Goal: Task Accomplishment & Management: Use online tool/utility

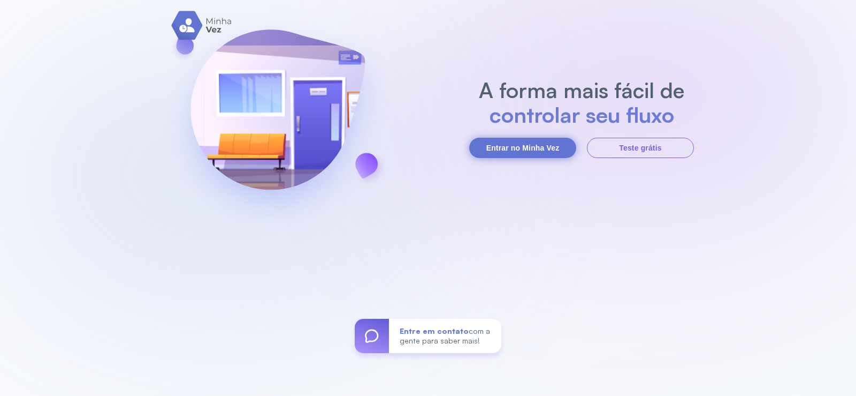
click at [538, 149] on button "Entrar no Minha Vez" at bounding box center [522, 148] width 107 height 20
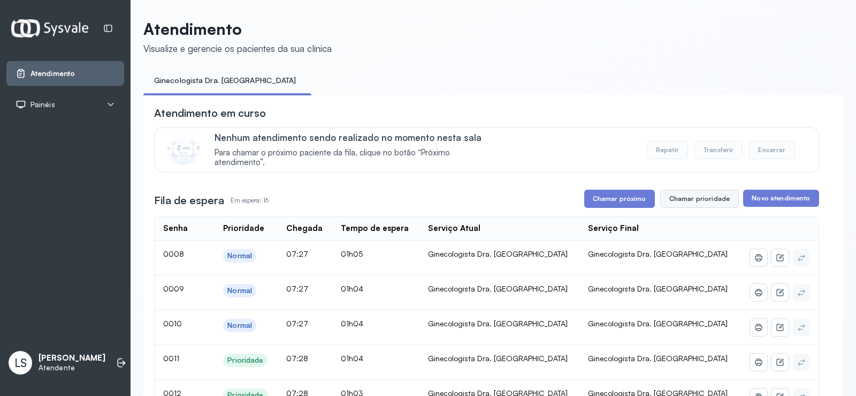
click at [703, 199] on button "Chamar prioridade" at bounding box center [700, 198] width 79 height 18
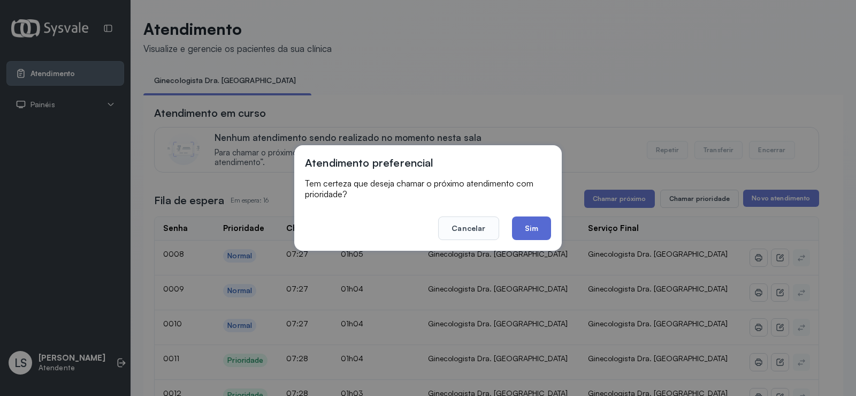
click at [537, 218] on button "Sim" at bounding box center [531, 228] width 39 height 24
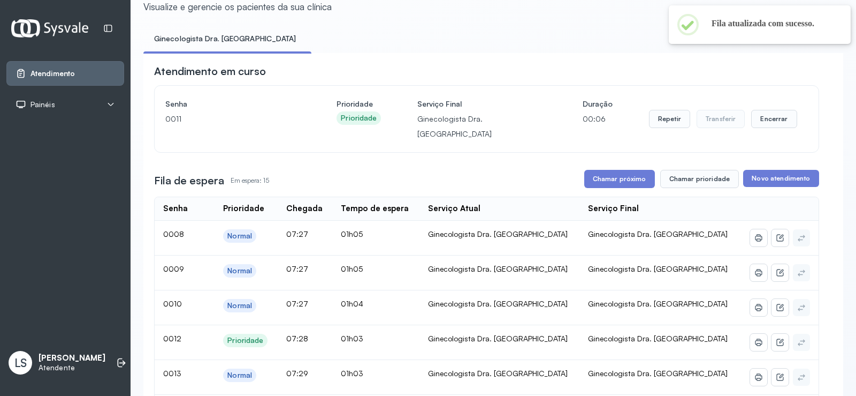
scroll to position [54, 0]
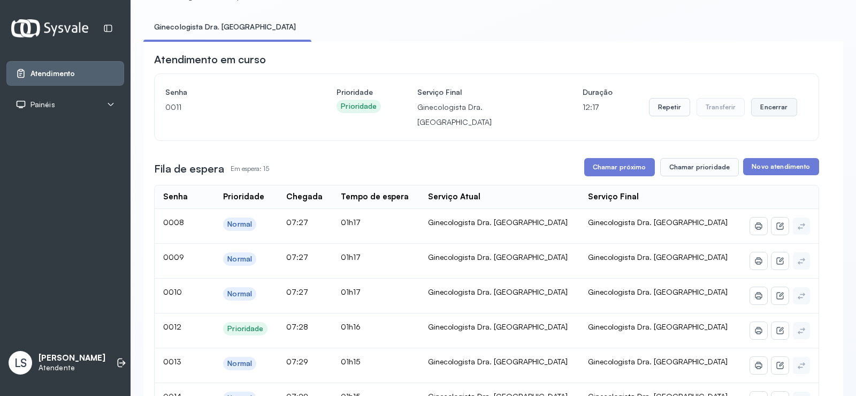
click at [769, 103] on button "Encerrar" at bounding box center [774, 107] width 45 height 18
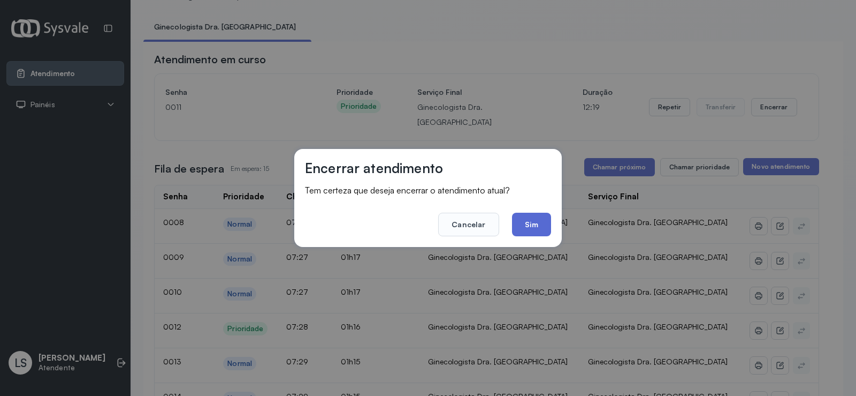
click at [527, 225] on button "Sim" at bounding box center [531, 224] width 39 height 24
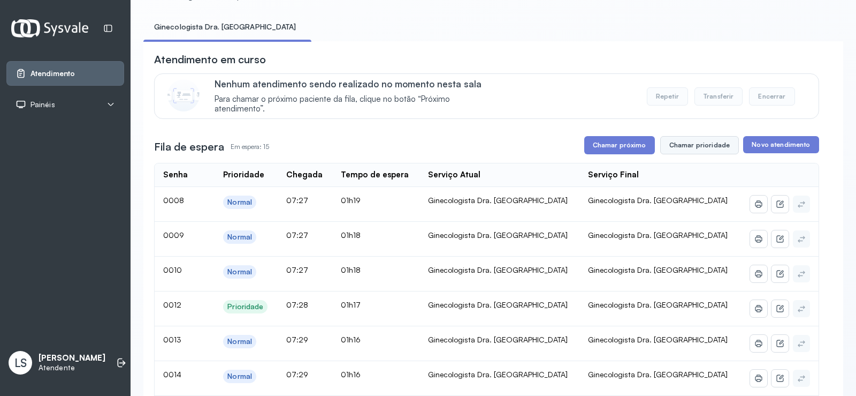
click at [712, 148] on button "Chamar prioridade" at bounding box center [700, 145] width 79 height 18
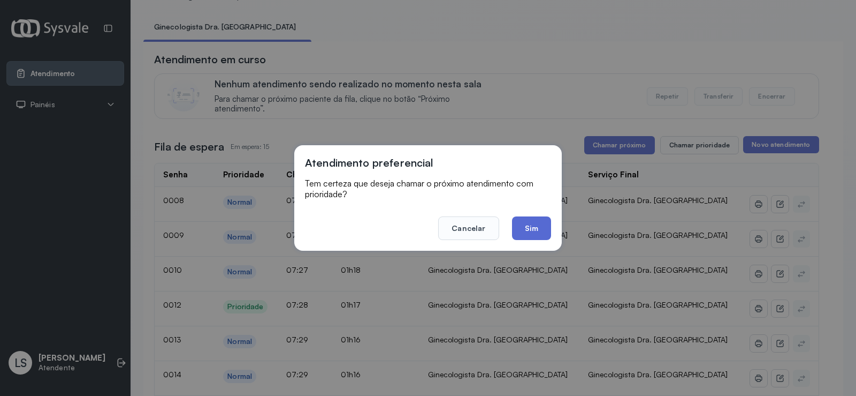
click at [540, 225] on button "Sim" at bounding box center [531, 228] width 39 height 24
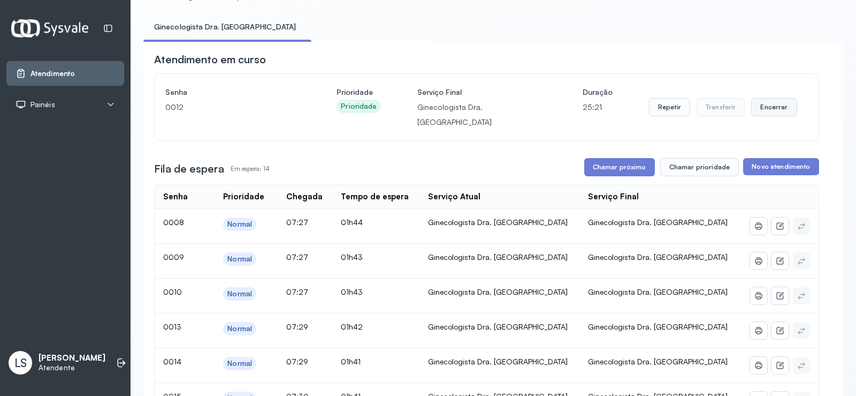
click at [770, 104] on button "Encerrar" at bounding box center [774, 107] width 45 height 18
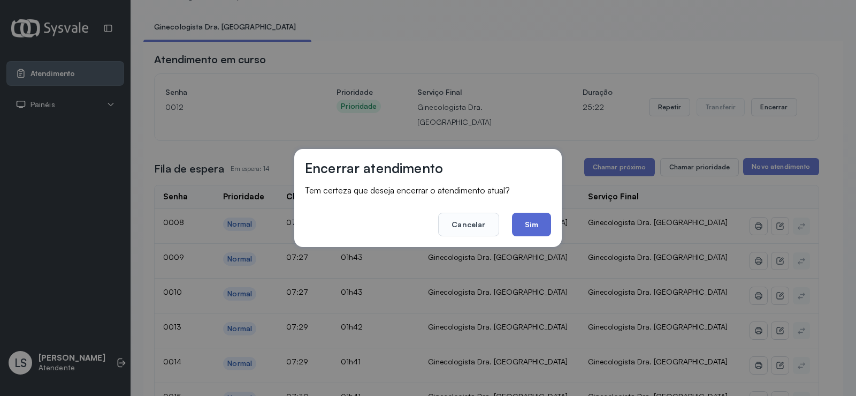
click at [541, 216] on button "Sim" at bounding box center [531, 224] width 39 height 24
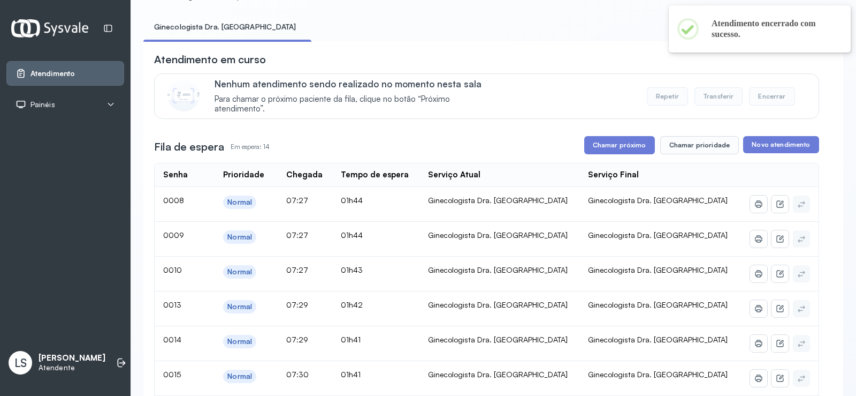
click at [409, 175] on div "Tempo de espera" at bounding box center [375, 175] width 68 height 10
click at [409, 174] on div "Tempo de espera" at bounding box center [375, 175] width 68 height 10
click at [691, 154] on button "Chamar prioridade" at bounding box center [700, 145] width 79 height 18
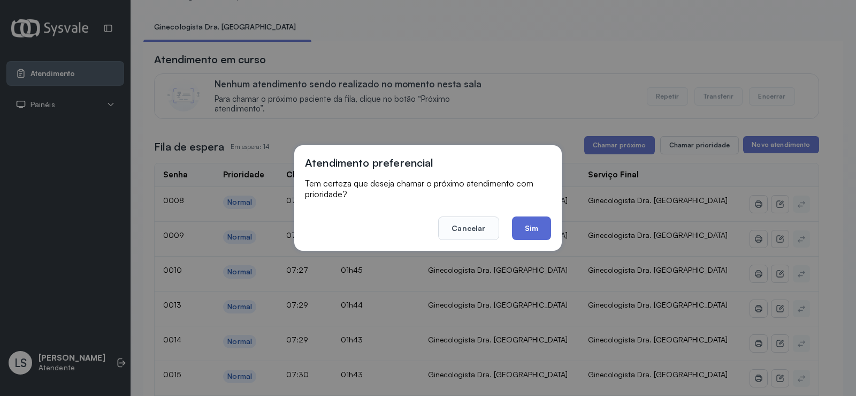
click at [534, 222] on button "Sim" at bounding box center [531, 228] width 39 height 24
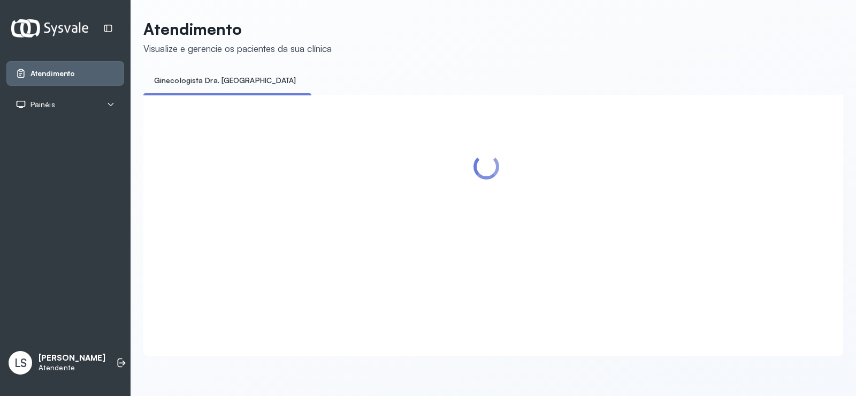
click at [427, 175] on div at bounding box center [486, 212] width 665 height 214
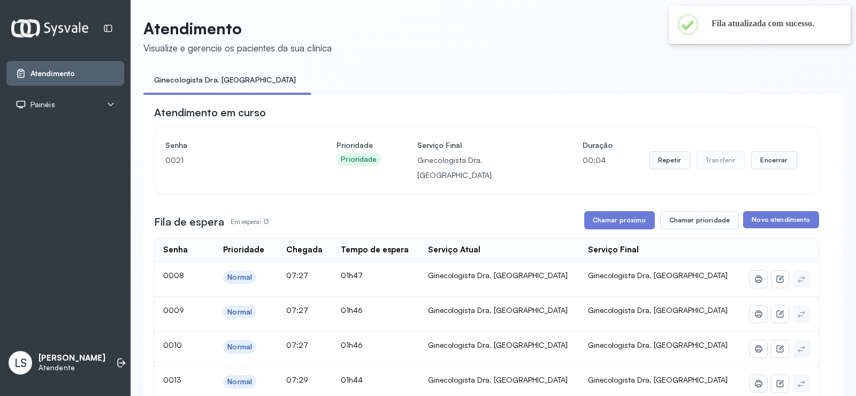
scroll to position [54, 0]
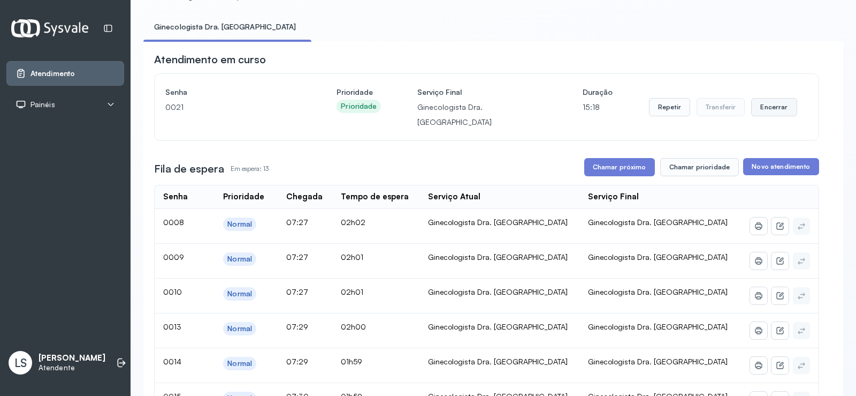
click at [764, 98] on button "Encerrar" at bounding box center [774, 107] width 45 height 18
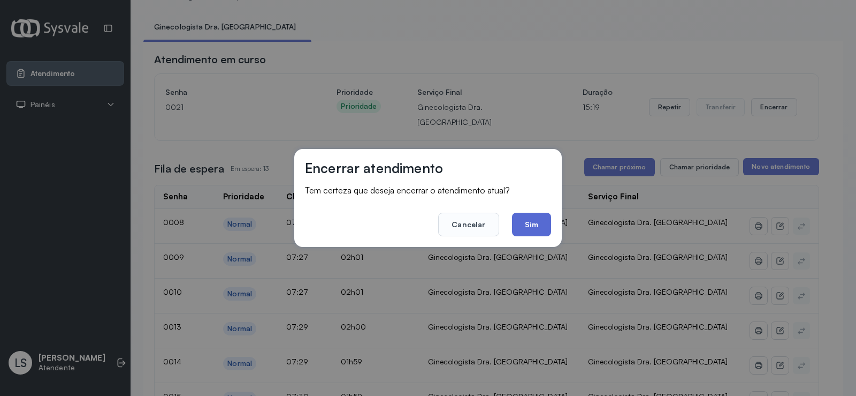
click at [536, 225] on button "Sim" at bounding box center [531, 224] width 39 height 24
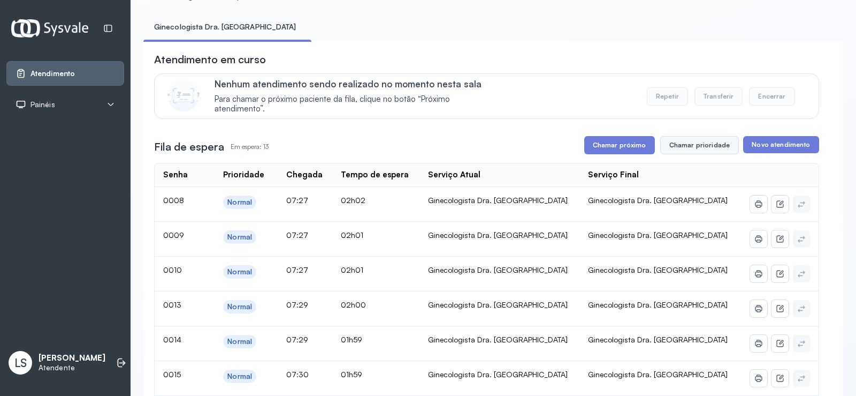
click at [688, 144] on button "Chamar prioridade" at bounding box center [700, 145] width 79 height 18
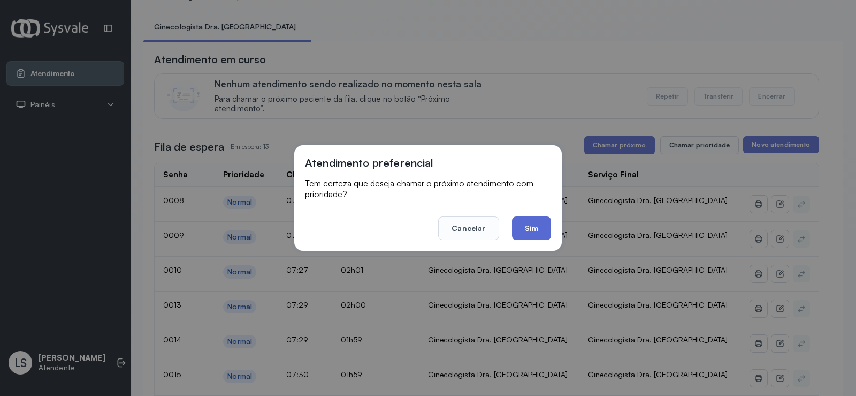
click at [522, 224] on button "Sim" at bounding box center [531, 228] width 39 height 24
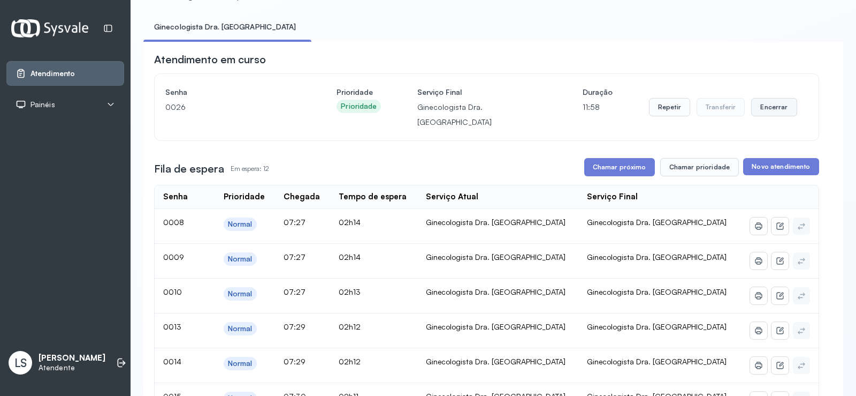
click at [769, 101] on button "Encerrar" at bounding box center [774, 107] width 45 height 18
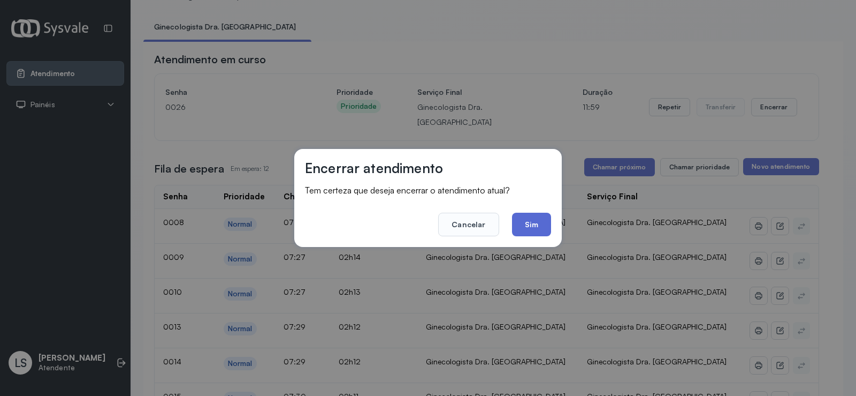
click at [527, 229] on button "Sim" at bounding box center [531, 224] width 39 height 24
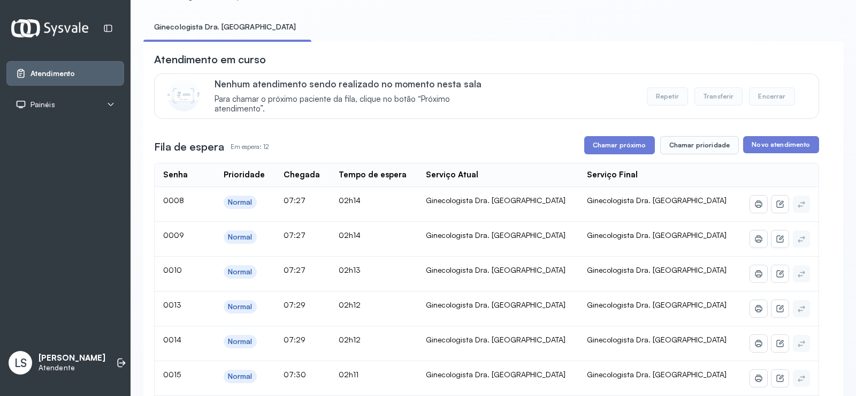
drag, startPoint x: 429, startPoint y: 174, endPoint x: 407, endPoint y: 176, distance: 22.0
click at [407, 176] on div "Tempo de espera" at bounding box center [373, 175] width 68 height 10
click at [407, 178] on div "Tempo de espera" at bounding box center [373, 175] width 68 height 10
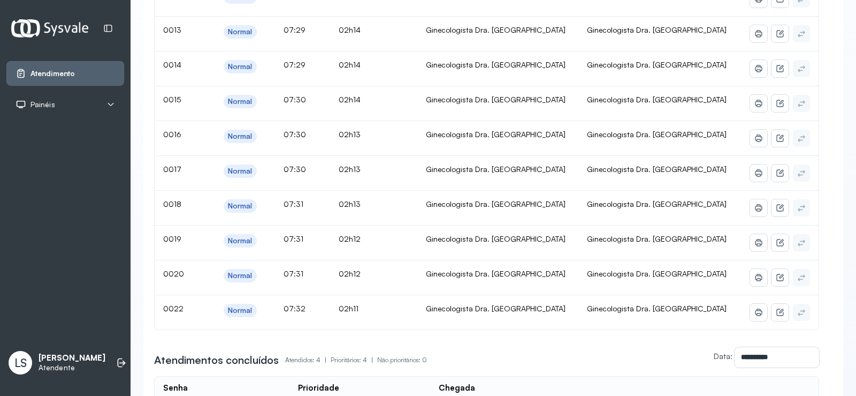
scroll to position [161, 0]
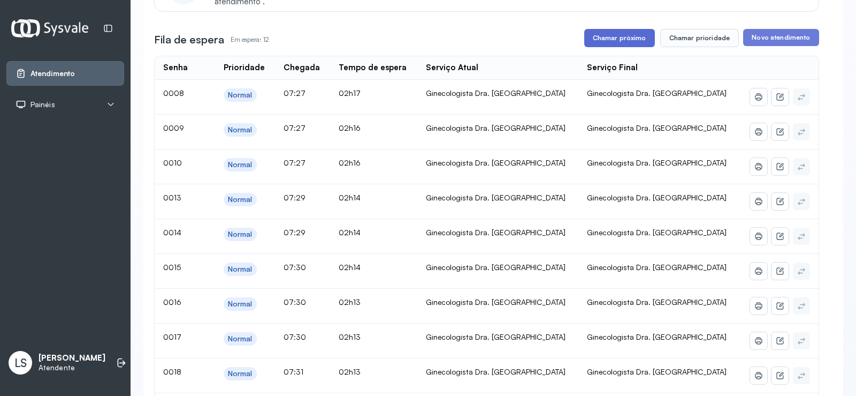
click at [609, 40] on button "Chamar próximo" at bounding box center [620, 38] width 71 height 18
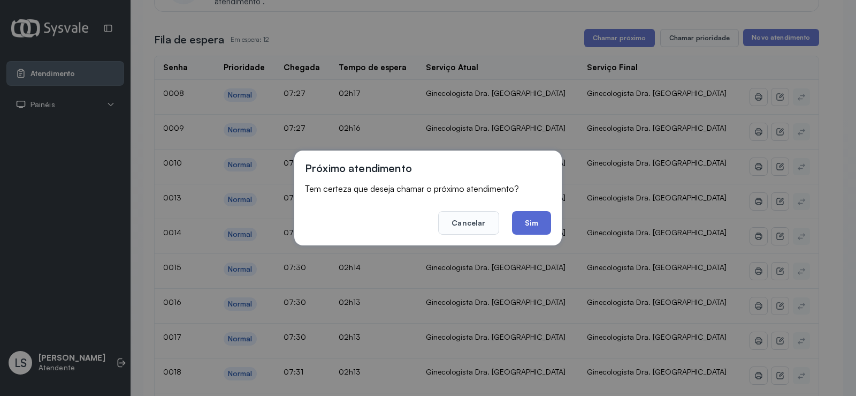
click at [529, 226] on button "Sim" at bounding box center [531, 223] width 39 height 24
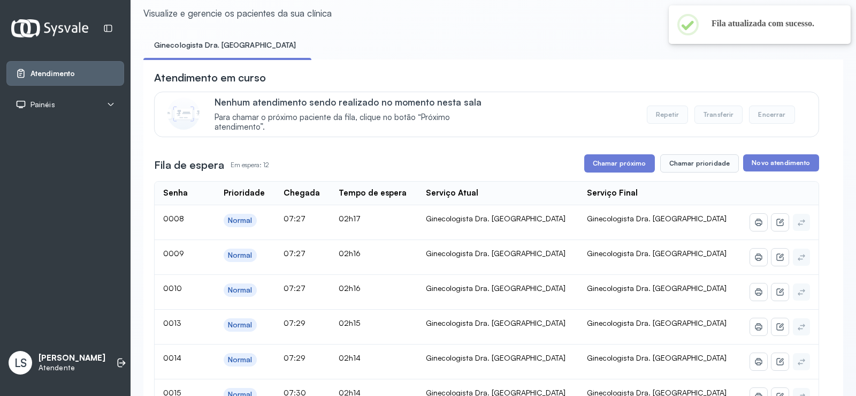
scroll to position [0, 0]
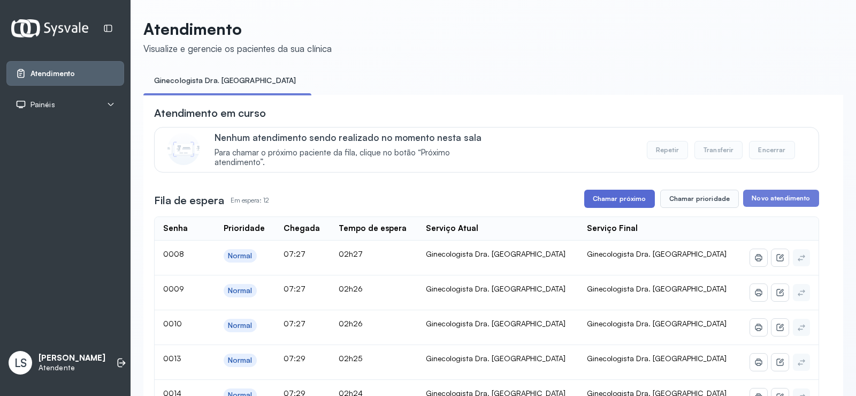
click at [613, 198] on button "Chamar próximo" at bounding box center [620, 198] width 71 height 18
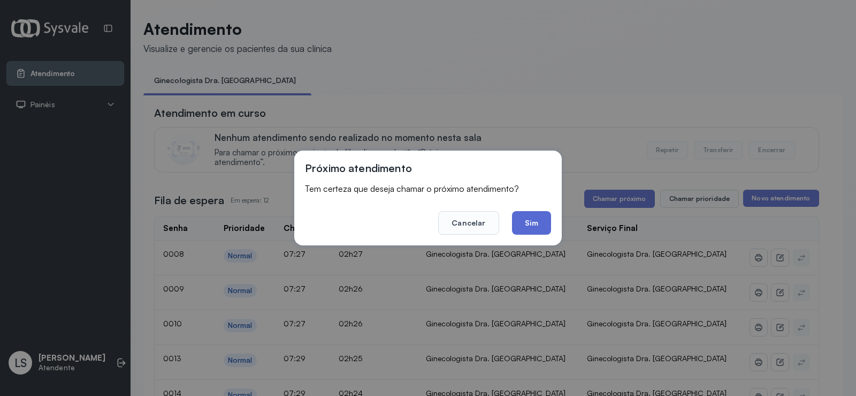
click at [534, 221] on button "Sim" at bounding box center [531, 223] width 39 height 24
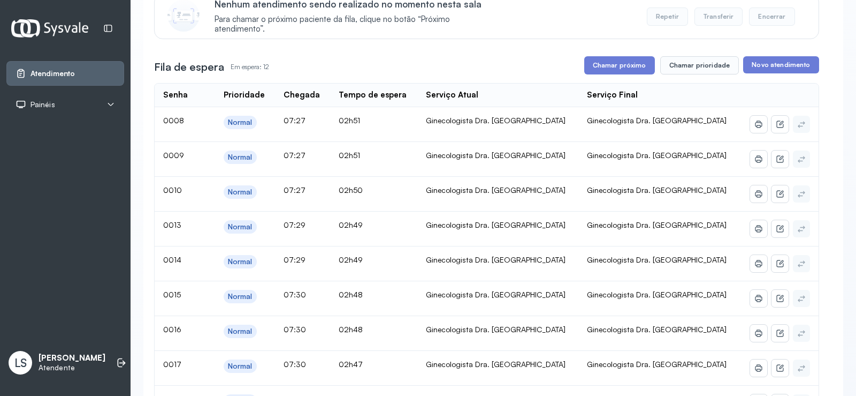
scroll to position [107, 0]
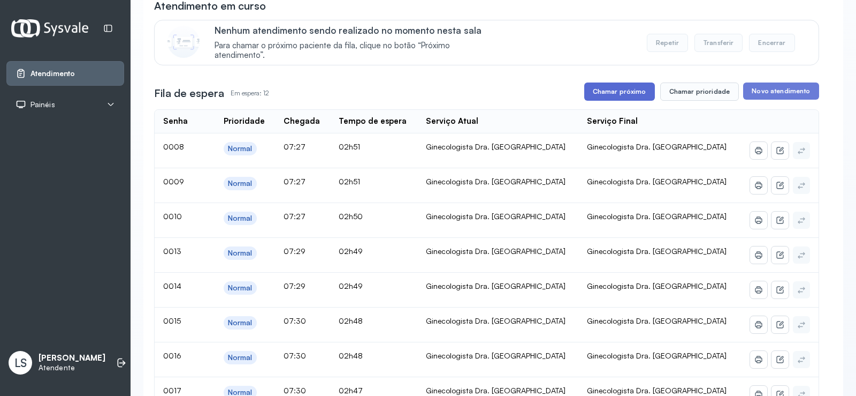
click at [610, 91] on button "Chamar próximo" at bounding box center [620, 91] width 71 height 18
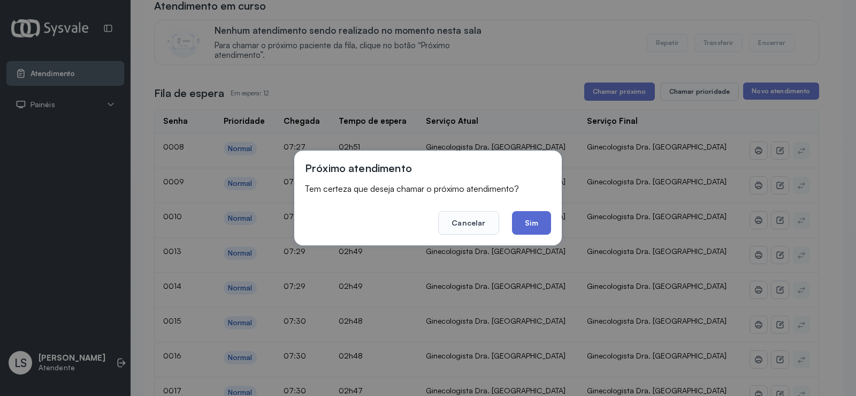
click at [533, 224] on button "Sim" at bounding box center [531, 223] width 39 height 24
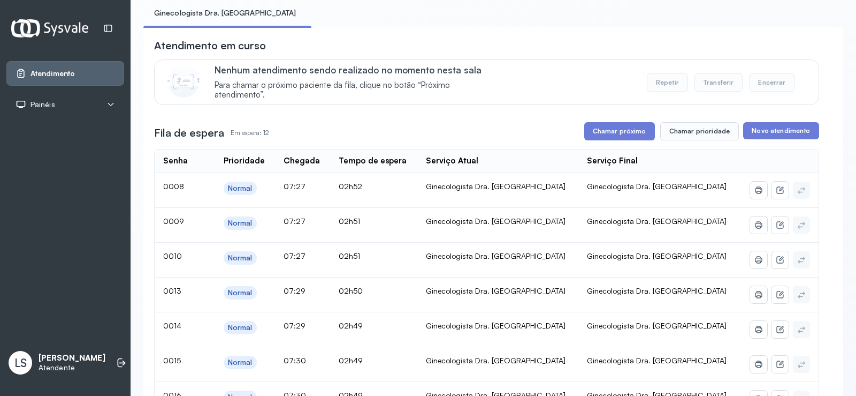
scroll to position [31, 0]
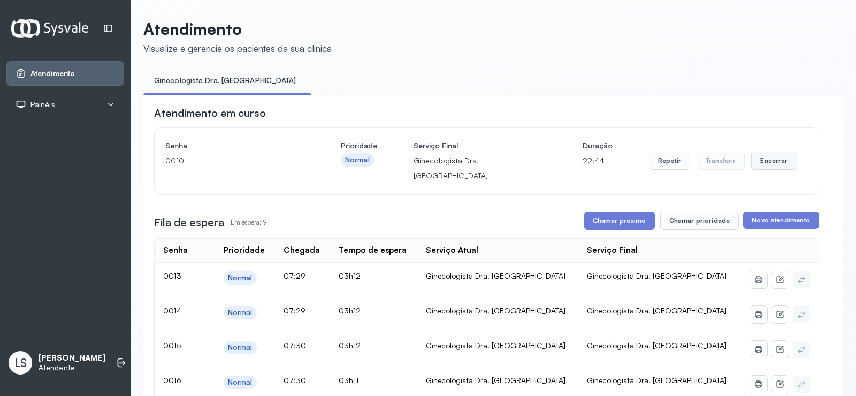
click at [773, 158] on button "Encerrar" at bounding box center [774, 160] width 45 height 18
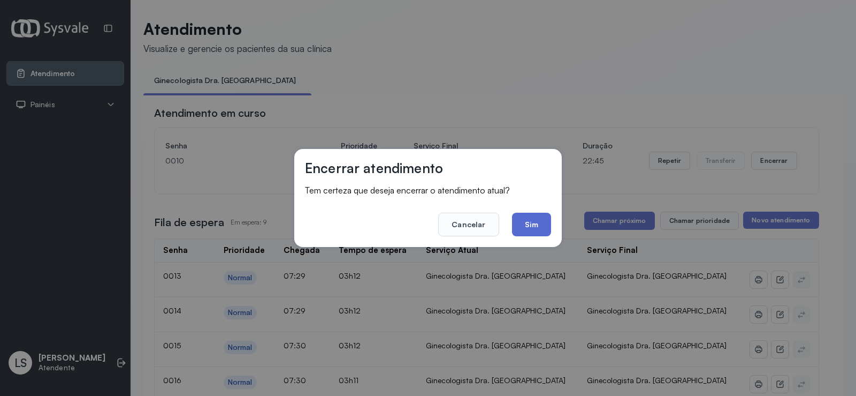
click at [535, 226] on button "Sim" at bounding box center [531, 224] width 39 height 24
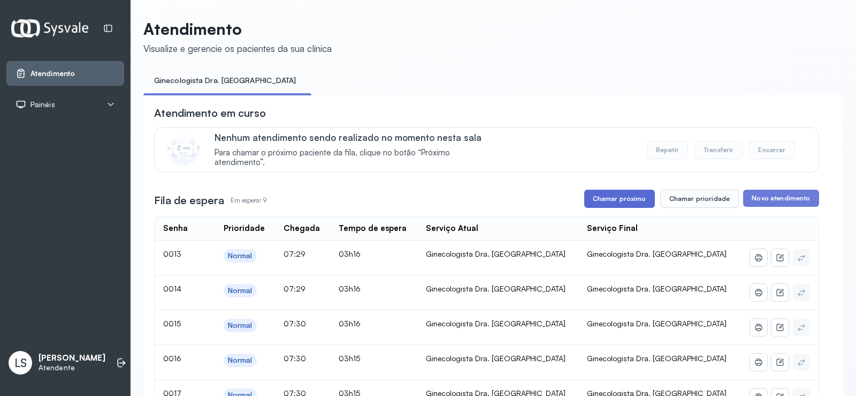
click at [610, 200] on button "Chamar próximo" at bounding box center [620, 198] width 71 height 18
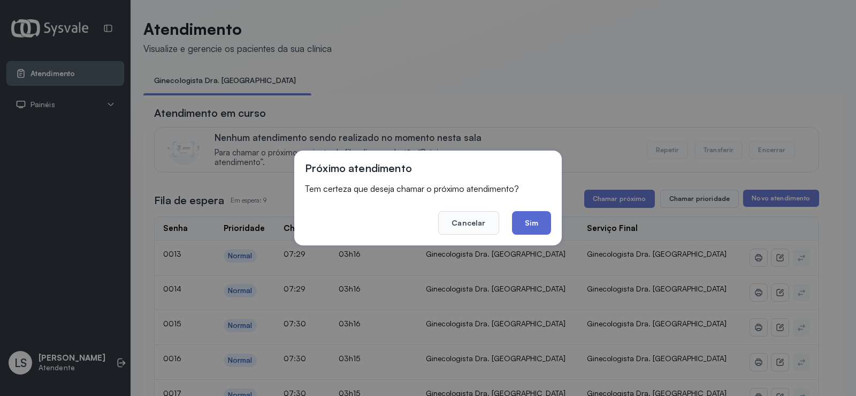
click at [528, 221] on button "Sim" at bounding box center [531, 223] width 39 height 24
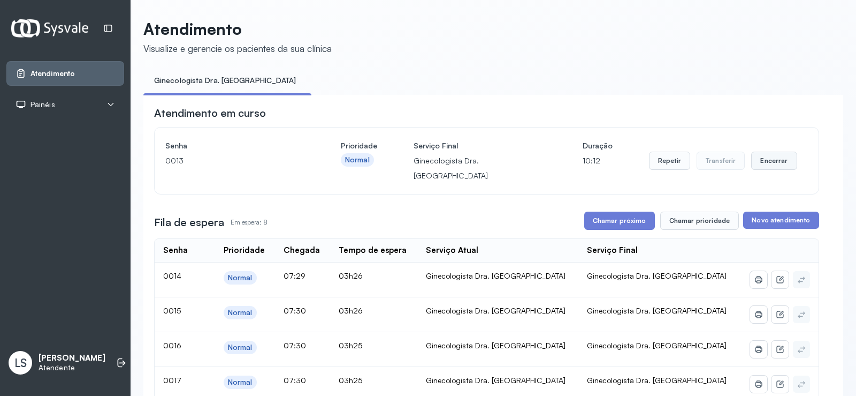
click at [771, 158] on button "Encerrar" at bounding box center [774, 160] width 45 height 18
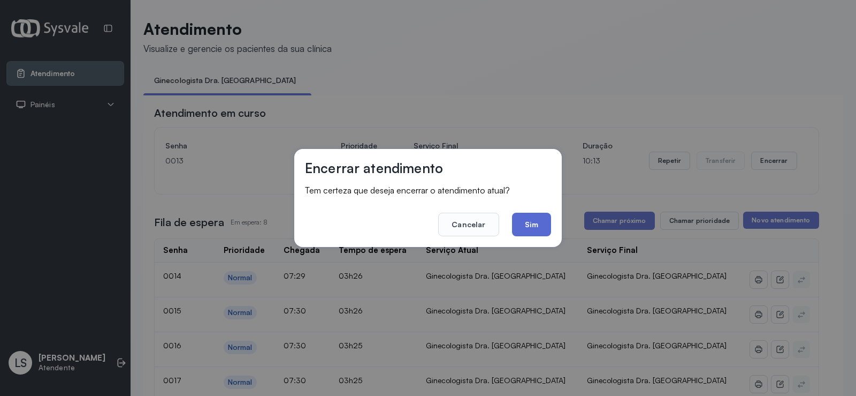
click at [518, 234] on button "Sim" at bounding box center [531, 224] width 39 height 24
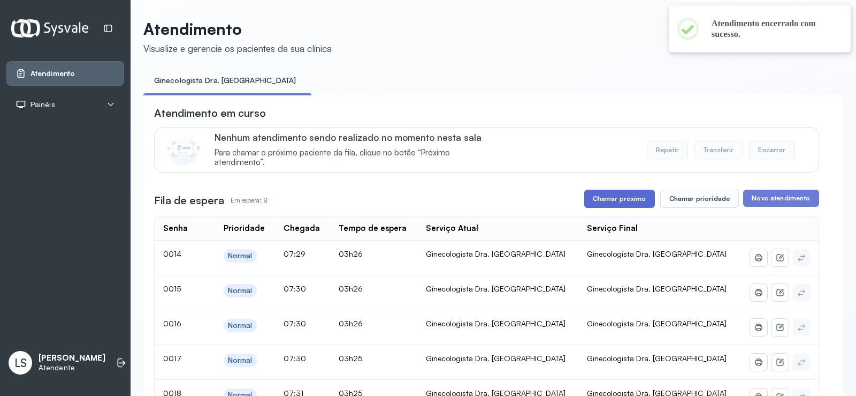
click at [623, 204] on button "Chamar próximo" at bounding box center [620, 198] width 71 height 18
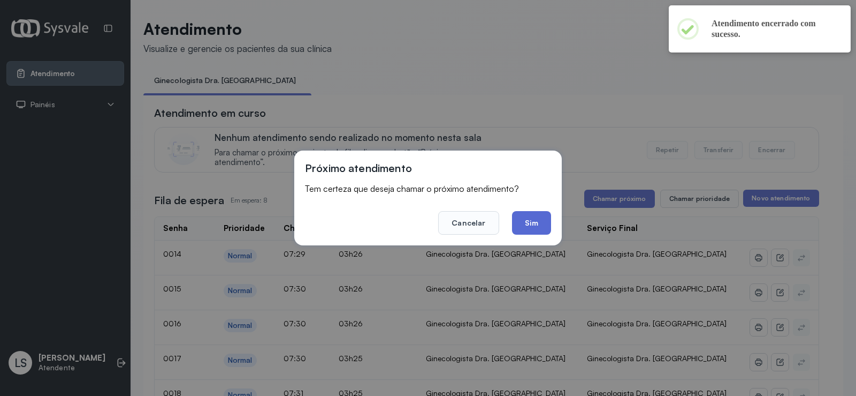
click at [524, 215] on button "Sim" at bounding box center [531, 223] width 39 height 24
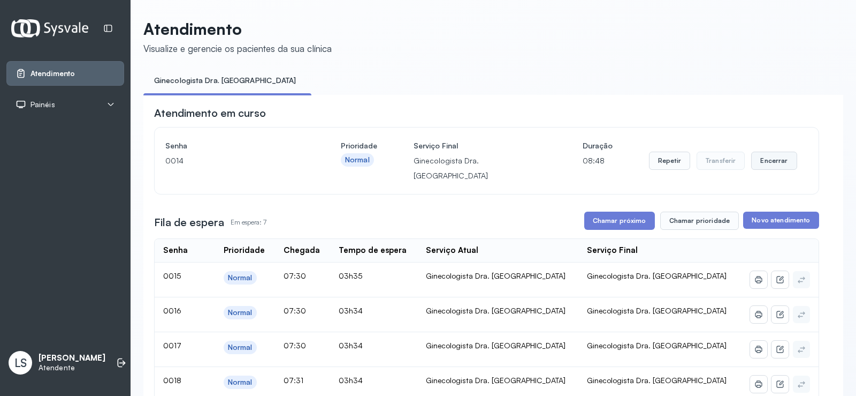
click at [762, 154] on button "Encerrar" at bounding box center [774, 160] width 45 height 18
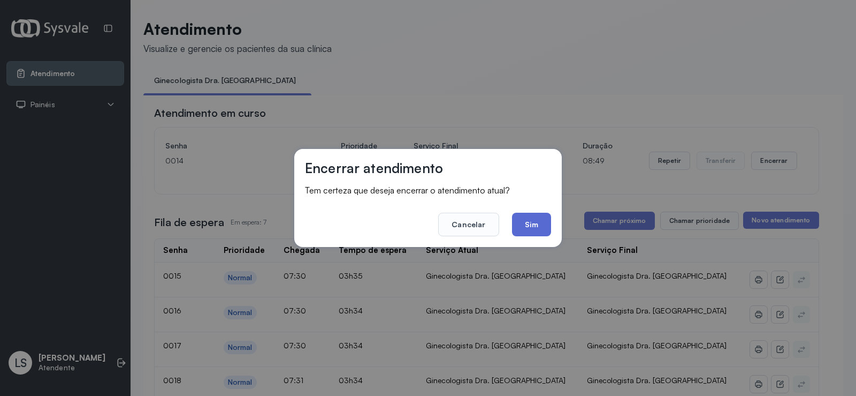
click at [528, 221] on button "Sim" at bounding box center [531, 224] width 39 height 24
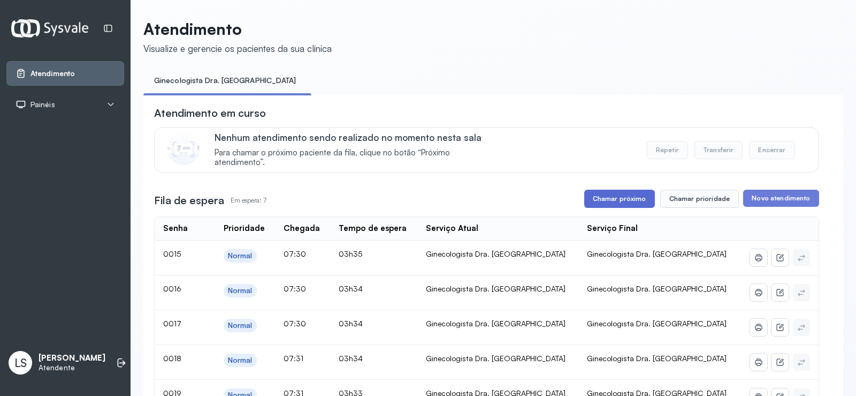
click at [613, 201] on button "Chamar próximo" at bounding box center [620, 198] width 71 height 18
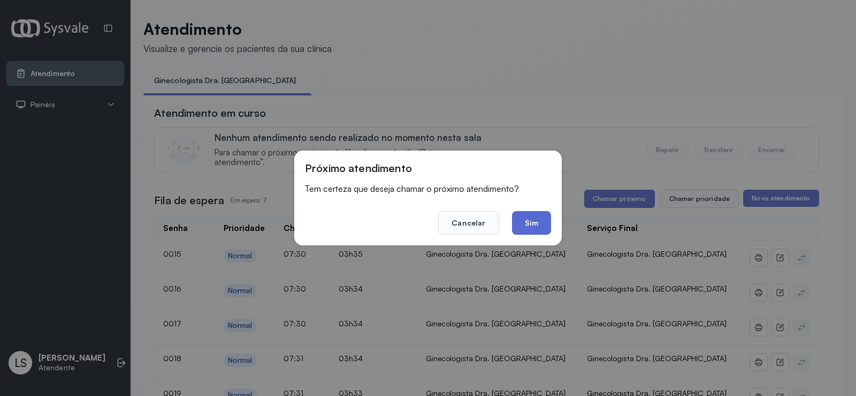
click at [548, 222] on button "Sim" at bounding box center [531, 223] width 39 height 24
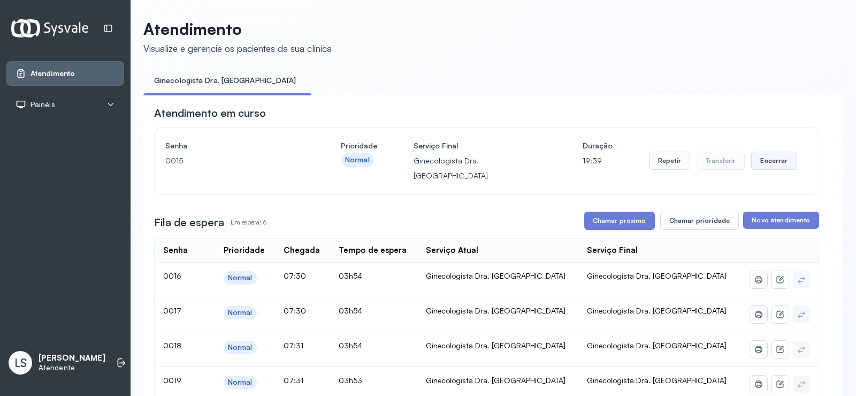
click at [752, 156] on button "Encerrar" at bounding box center [774, 160] width 45 height 18
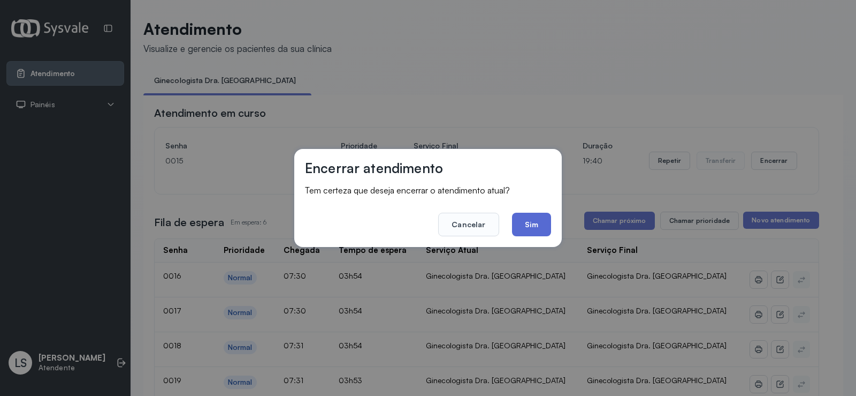
click at [544, 226] on button "Sim" at bounding box center [531, 224] width 39 height 24
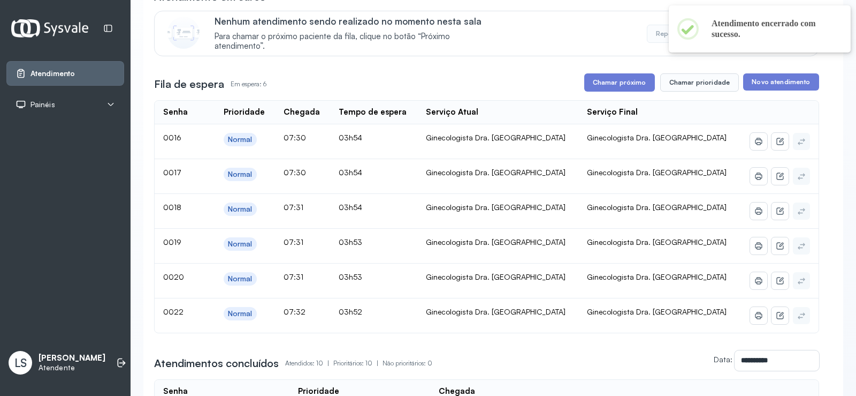
scroll to position [214, 0]
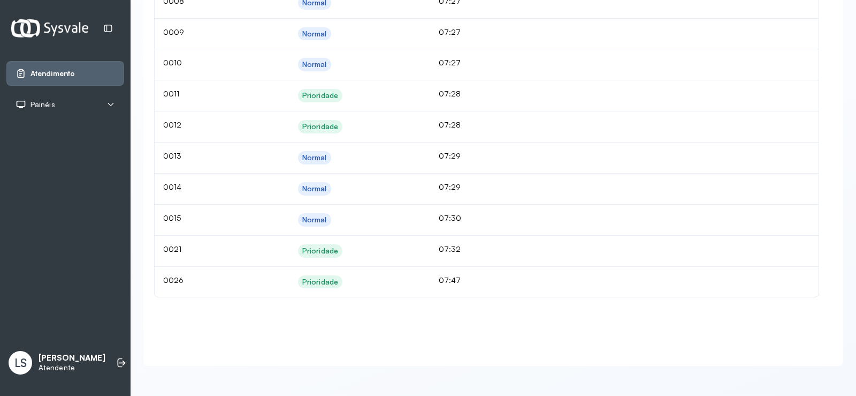
scroll to position [168, 0]
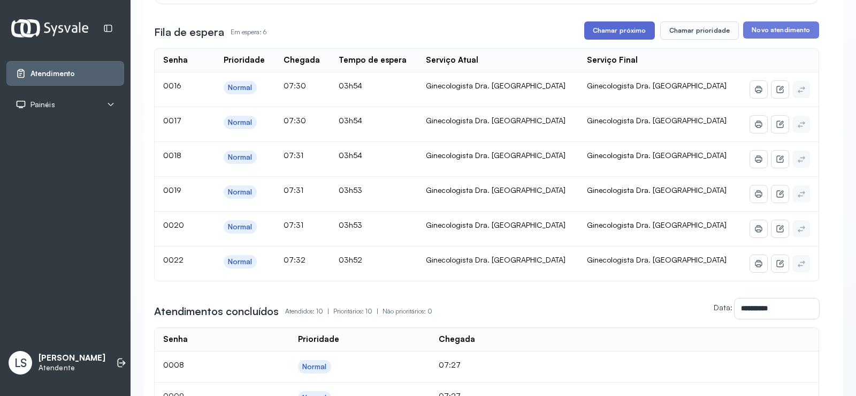
click at [621, 34] on button "Chamar próximo" at bounding box center [620, 30] width 71 height 18
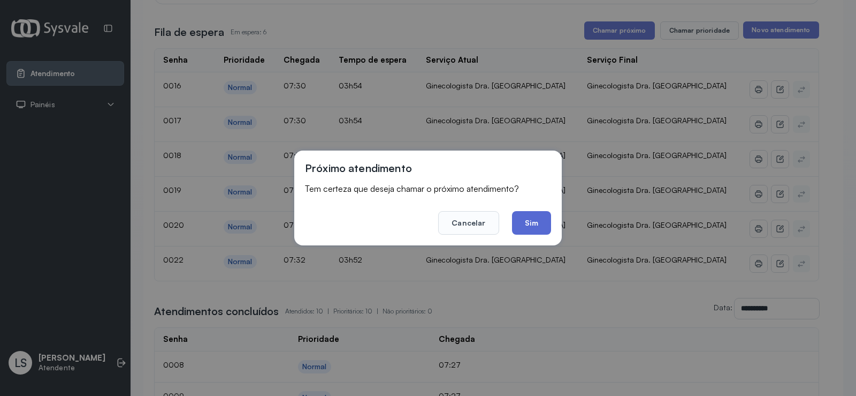
click at [527, 222] on button "Sim" at bounding box center [531, 223] width 39 height 24
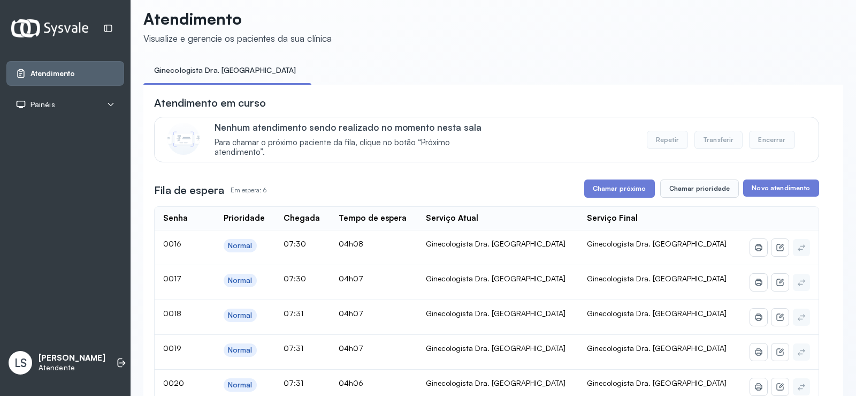
scroll to position [0, 0]
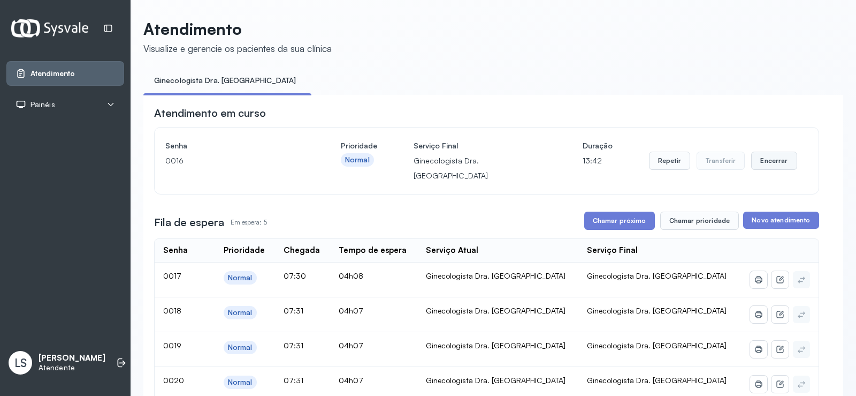
click at [771, 154] on button "Encerrar" at bounding box center [774, 160] width 45 height 18
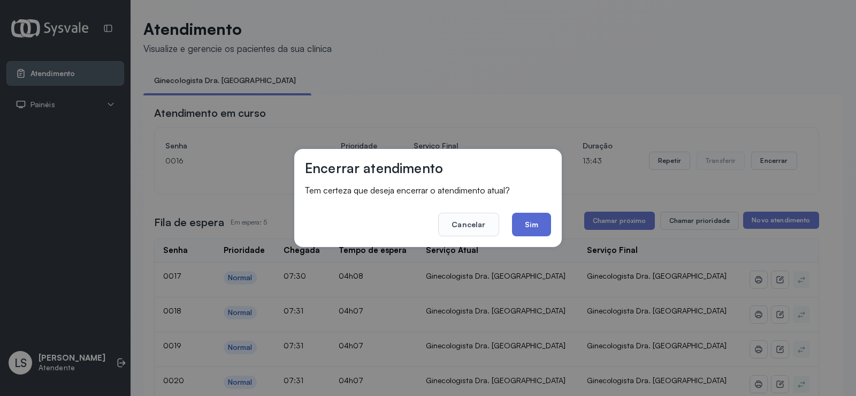
click at [528, 226] on button "Sim" at bounding box center [531, 224] width 39 height 24
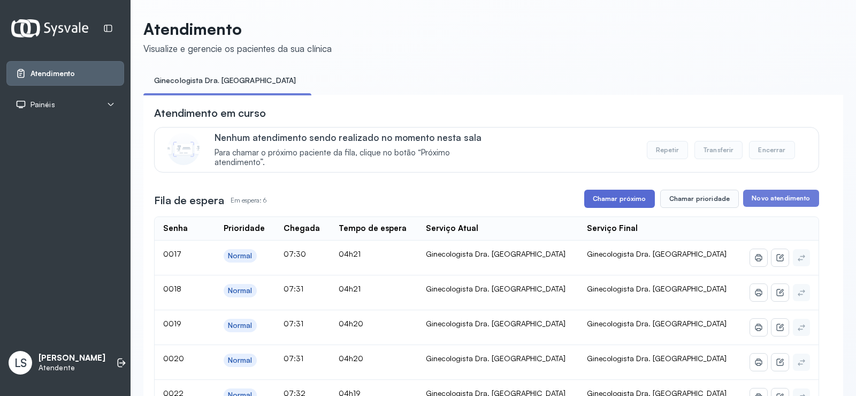
click at [596, 205] on button "Chamar próximo" at bounding box center [620, 198] width 71 height 18
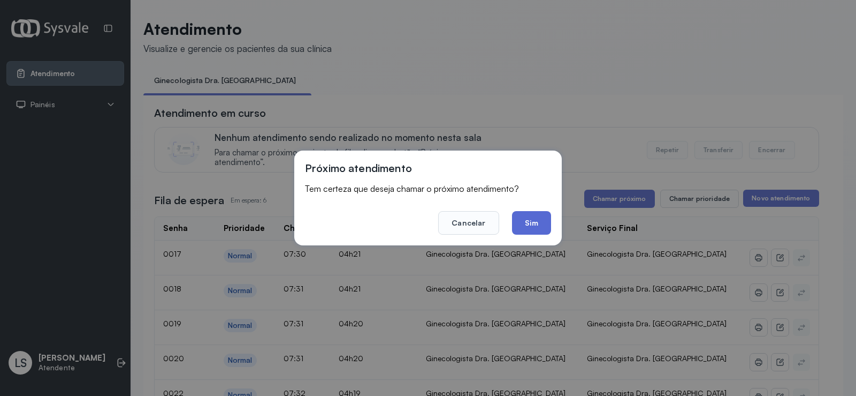
click at [526, 222] on button "Sim" at bounding box center [531, 223] width 39 height 24
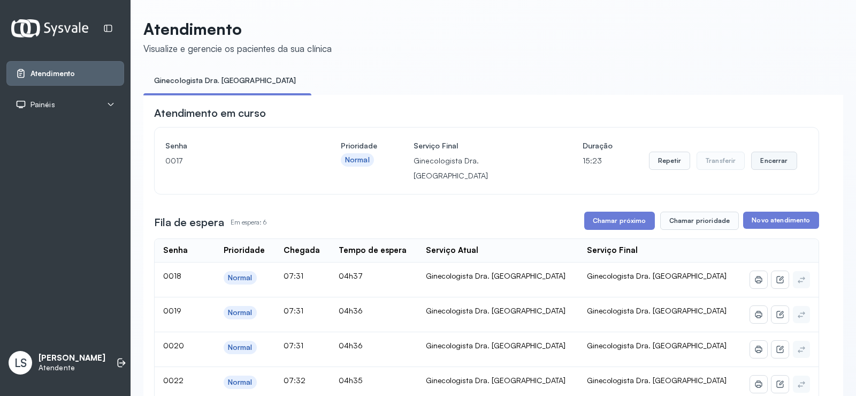
click at [760, 154] on button "Encerrar" at bounding box center [774, 160] width 45 height 18
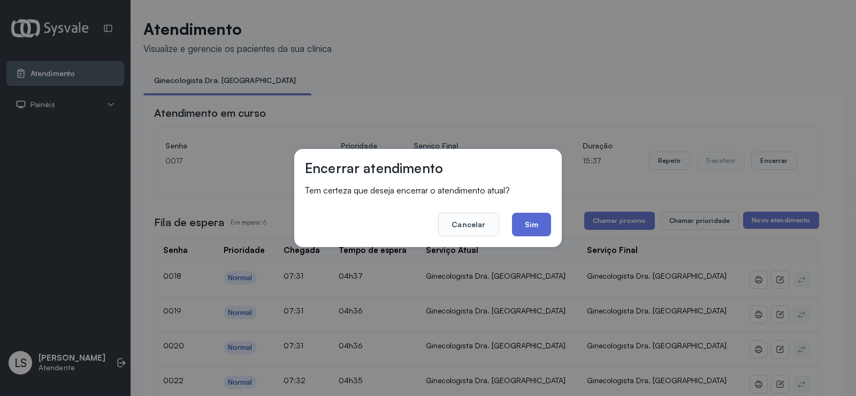
click at [534, 225] on button "Sim" at bounding box center [531, 224] width 39 height 24
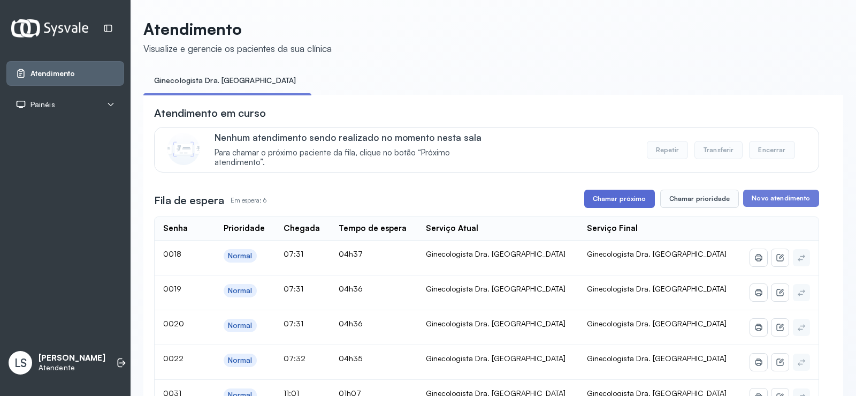
click at [626, 204] on button "Chamar próximo" at bounding box center [620, 198] width 71 height 18
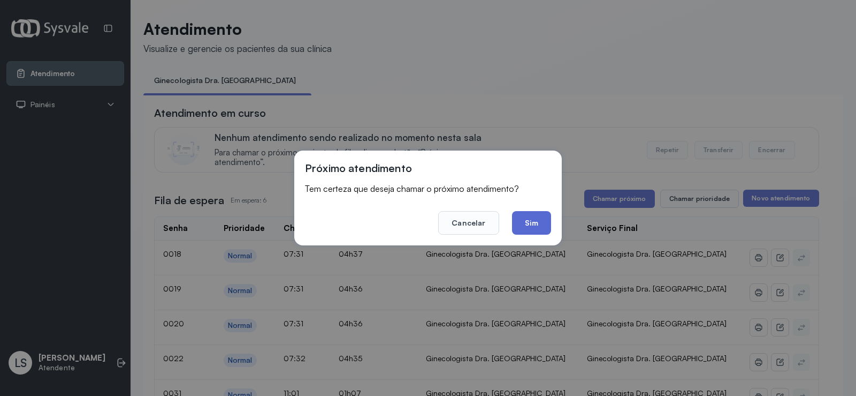
click at [524, 226] on button "Sim" at bounding box center [531, 223] width 39 height 24
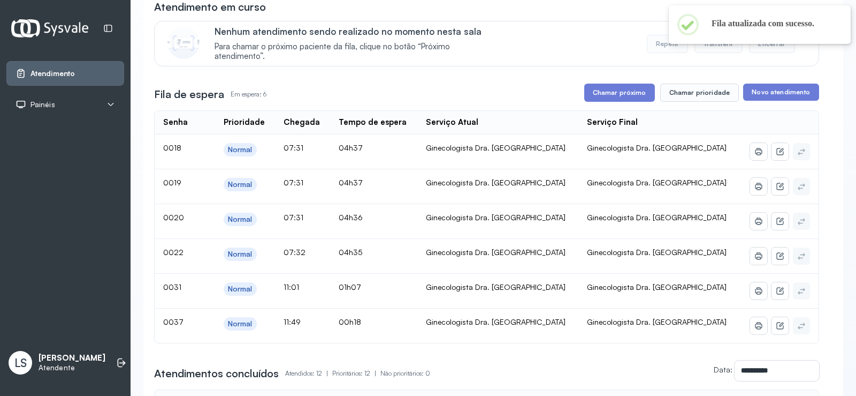
scroll to position [107, 0]
click at [612, 94] on button "Chamar próximo" at bounding box center [620, 91] width 71 height 18
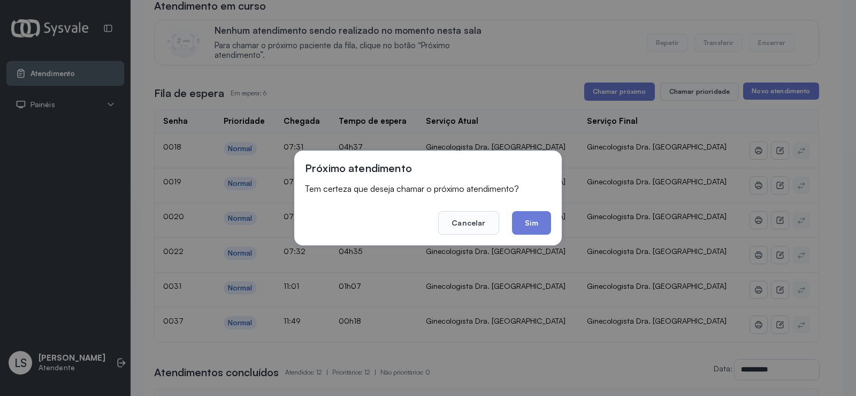
click at [534, 234] on div "Próximo atendimento Tem certeza que deseja chamar o próximo atendimento? Cancel…" at bounding box center [428, 197] width 268 height 95
click at [534, 219] on button "Sim" at bounding box center [531, 223] width 39 height 24
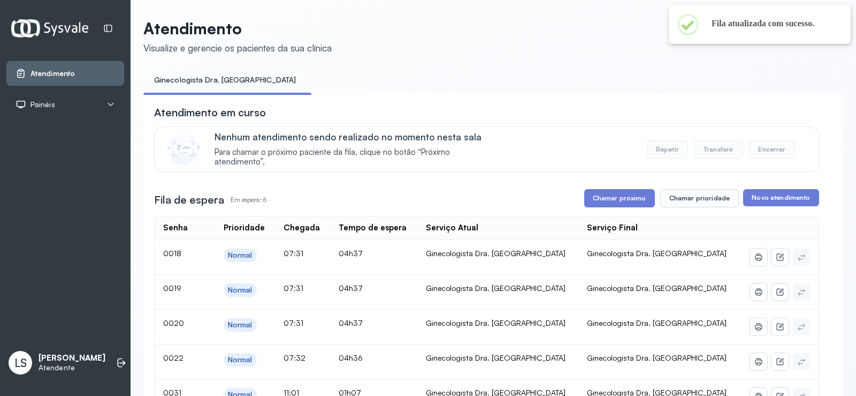
scroll to position [0, 0]
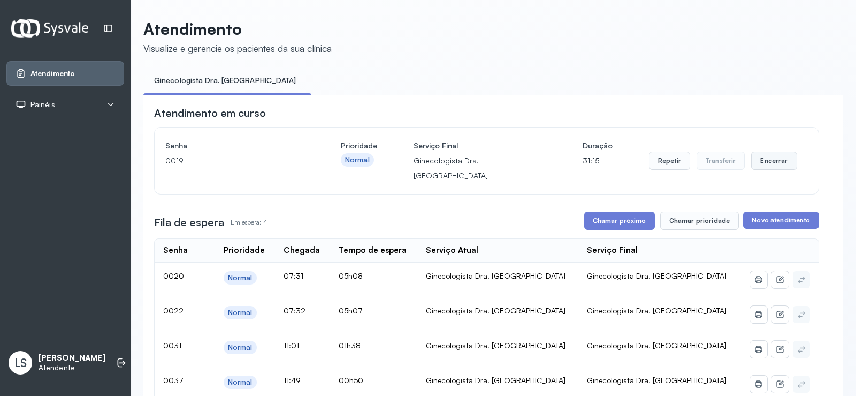
click at [782, 154] on button "Encerrar" at bounding box center [774, 160] width 45 height 18
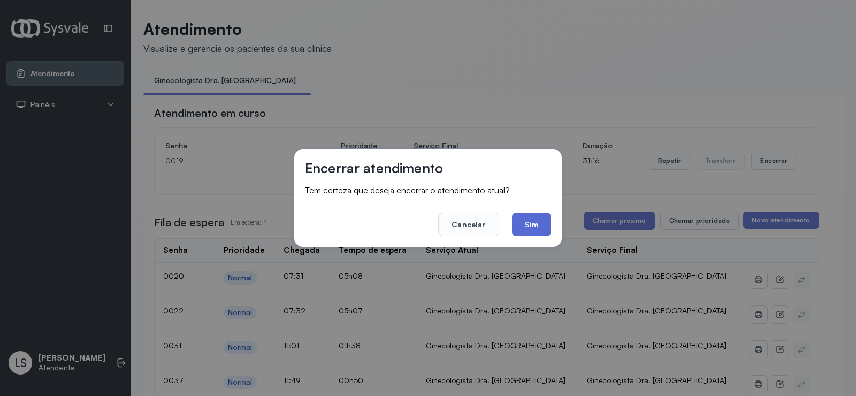
click at [540, 222] on button "Sim" at bounding box center [531, 224] width 39 height 24
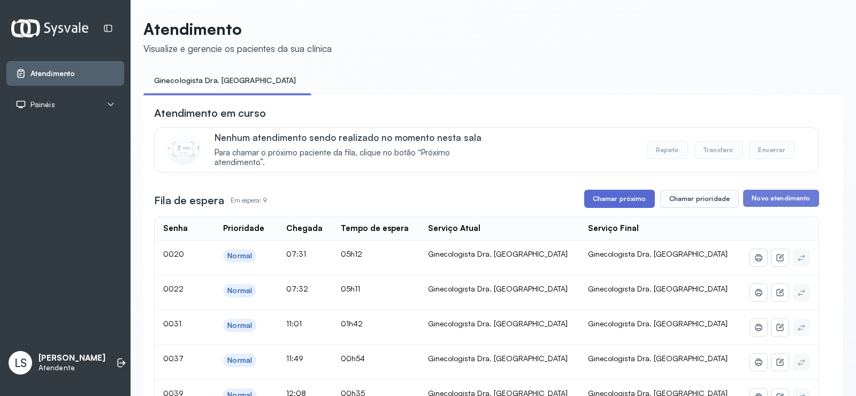
click at [609, 192] on button "Chamar próximo" at bounding box center [620, 198] width 71 height 18
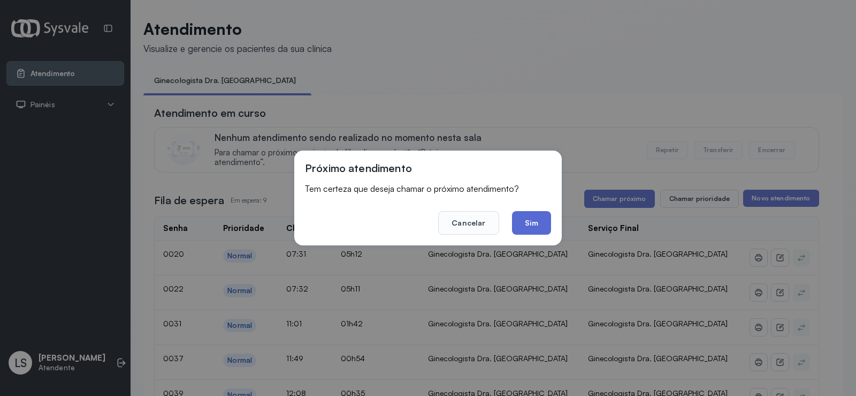
click at [524, 221] on button "Sim" at bounding box center [531, 223] width 39 height 24
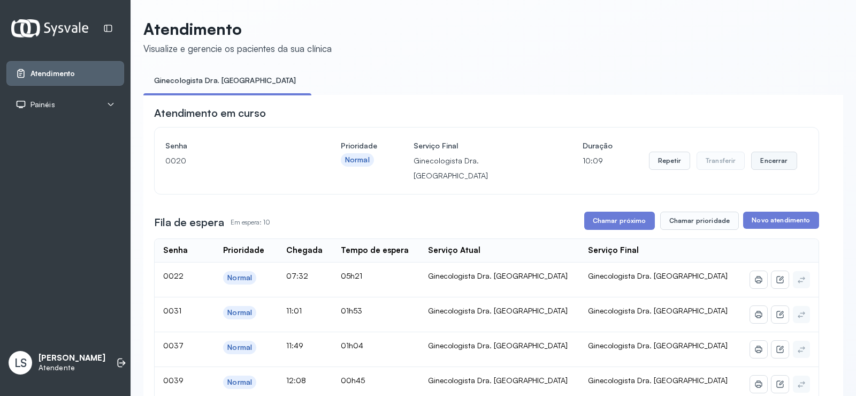
click at [761, 153] on button "Encerrar" at bounding box center [774, 160] width 45 height 18
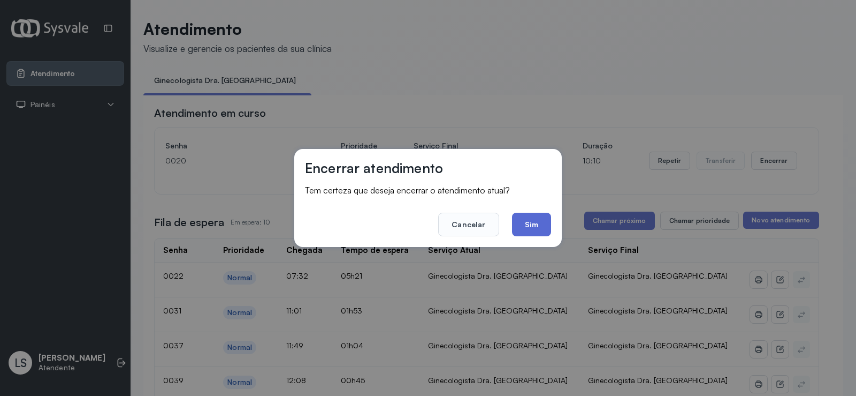
click at [540, 224] on button "Sim" at bounding box center [531, 224] width 39 height 24
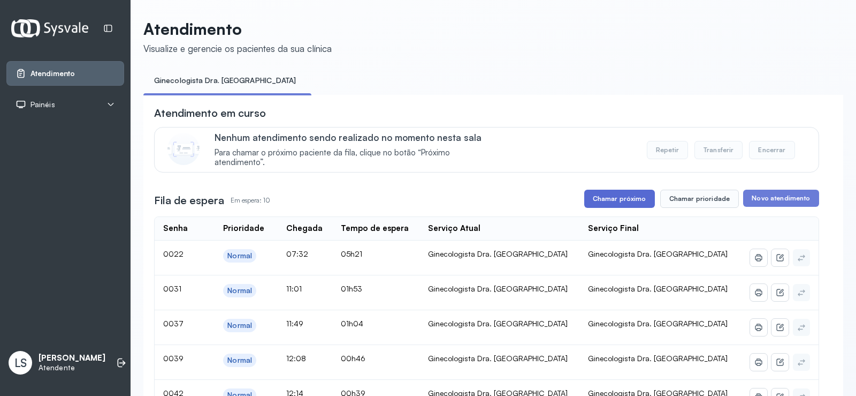
click at [605, 198] on button "Chamar próximo" at bounding box center [620, 198] width 71 height 18
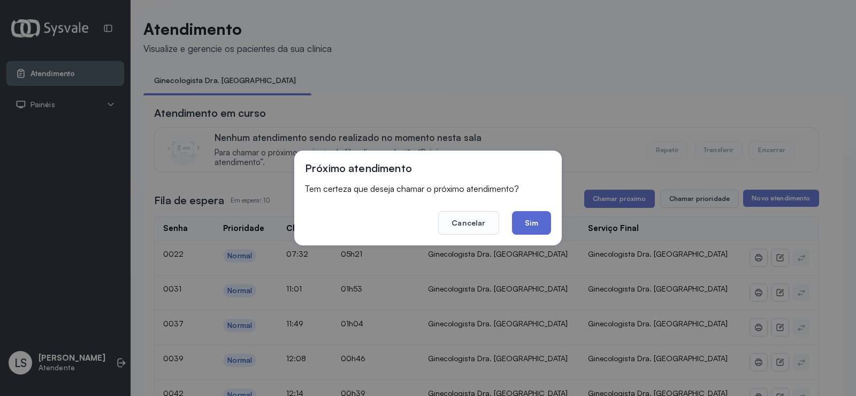
click at [526, 229] on button "Sim" at bounding box center [531, 223] width 39 height 24
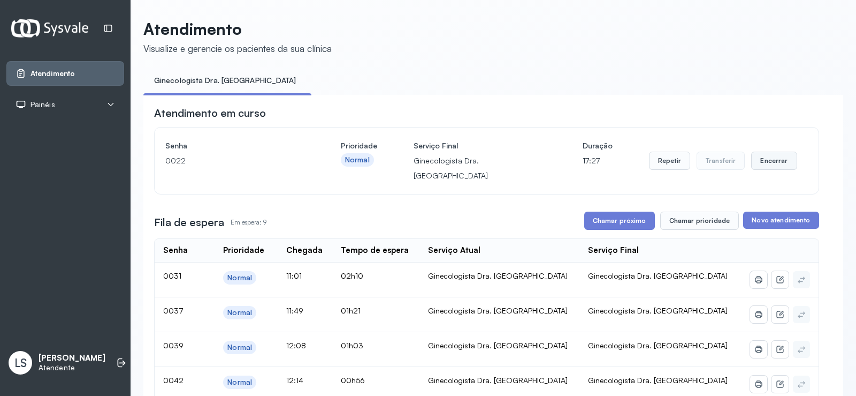
click at [771, 152] on button "Encerrar" at bounding box center [774, 160] width 45 height 18
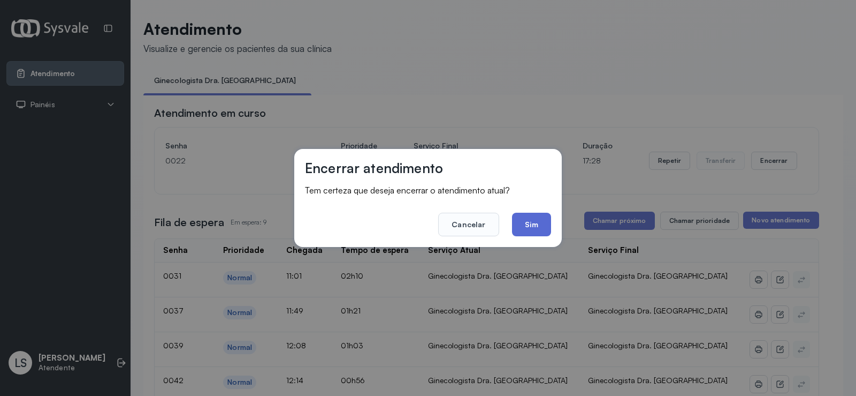
click at [521, 224] on button "Sim" at bounding box center [531, 224] width 39 height 24
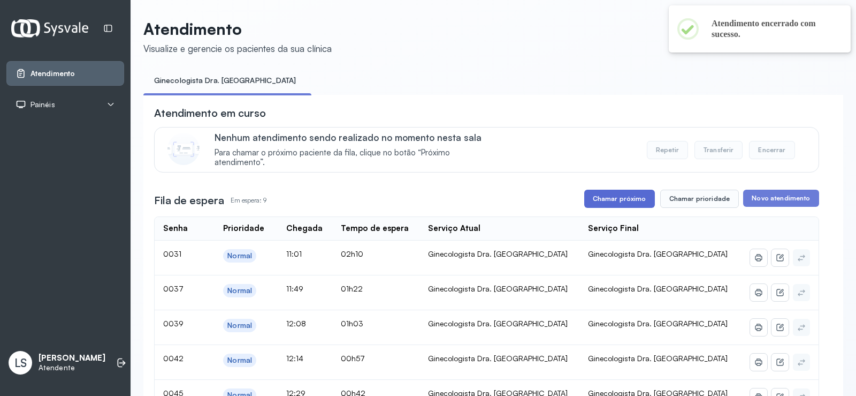
click at [626, 200] on button "Chamar próximo" at bounding box center [620, 198] width 71 height 18
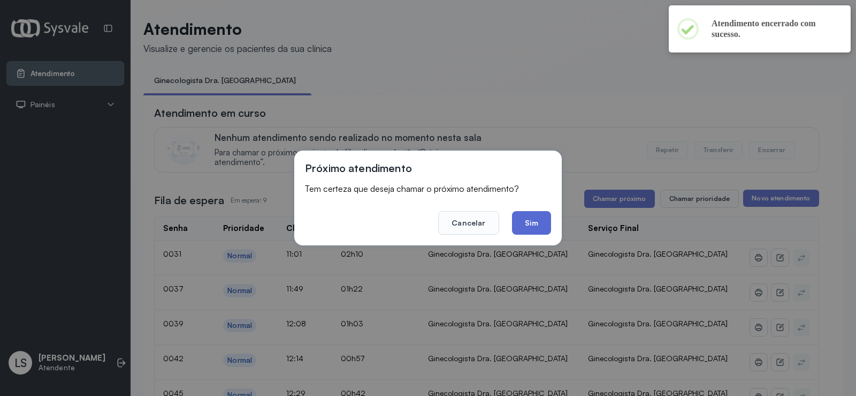
click at [529, 220] on button "Sim" at bounding box center [531, 223] width 39 height 24
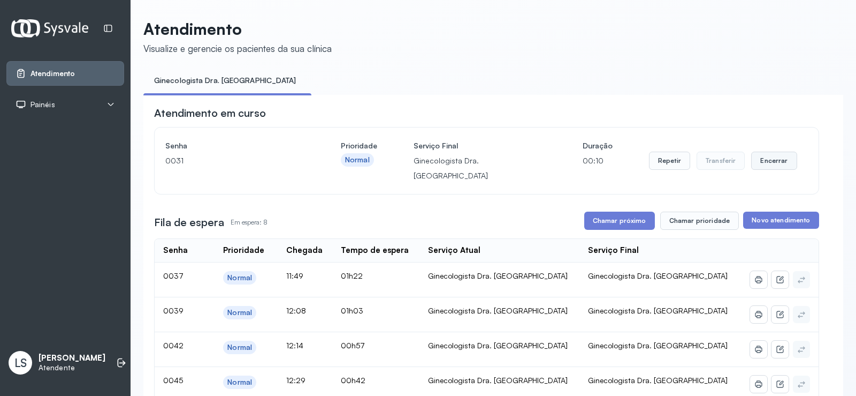
click at [775, 156] on button "Encerrar" at bounding box center [774, 160] width 45 height 18
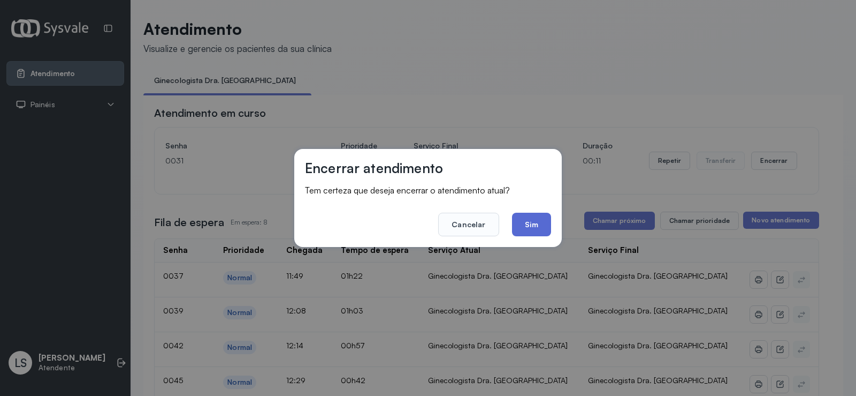
click at [527, 225] on button "Sim" at bounding box center [531, 224] width 39 height 24
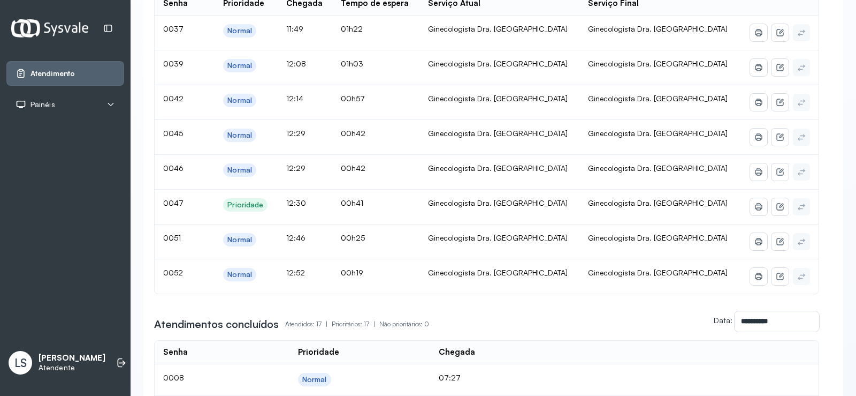
scroll to position [321, 0]
